Goal: Navigation & Orientation: Find specific page/section

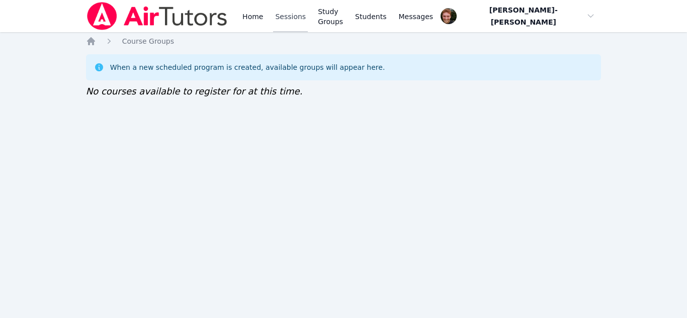
click at [273, 12] on link "Sessions" at bounding box center [290, 16] width 35 height 32
